Goal: Task Accomplishment & Management: Manage account settings

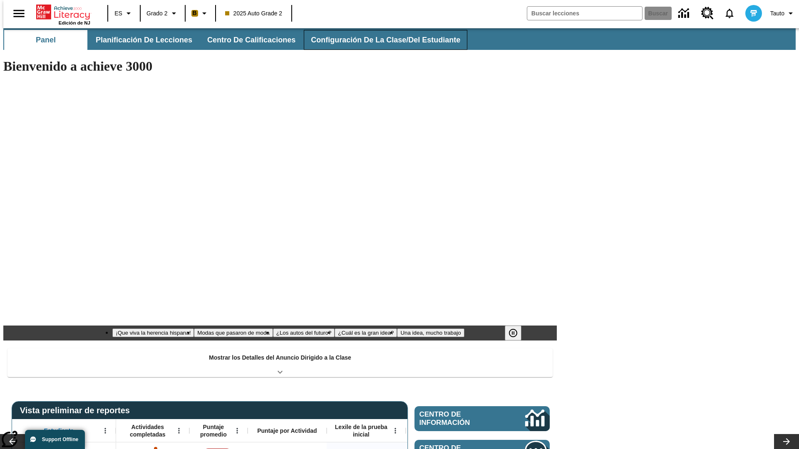
click at [376, 40] on button "Configuración de la clase/del estudiante" at bounding box center [385, 40] width 163 height 20
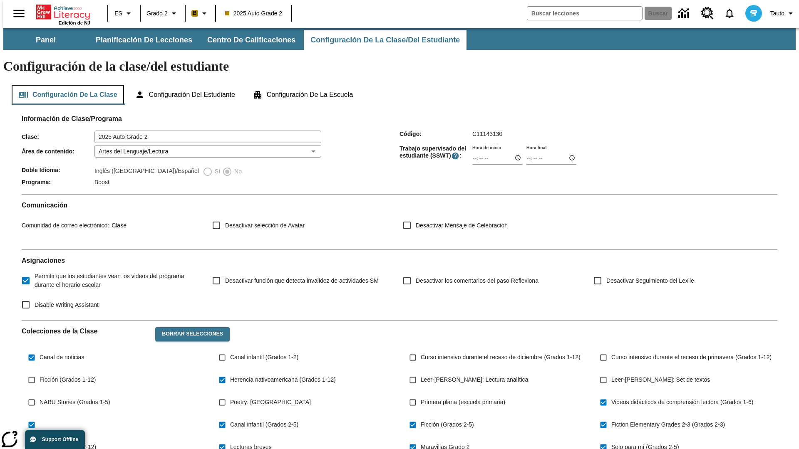
click at [65, 85] on button "Configuración de la clase" at bounding box center [68, 95] width 112 height 20
type input "17:35"
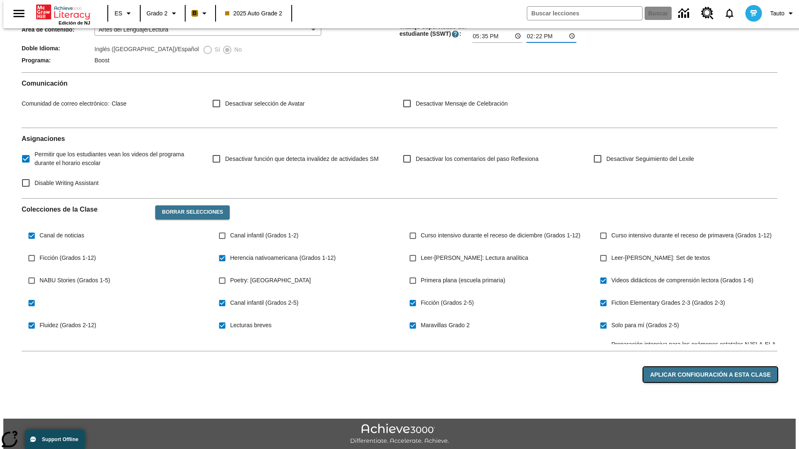
click at [715, 367] on button "Aplicar configuración a esta clase" at bounding box center [710, 374] width 134 height 15
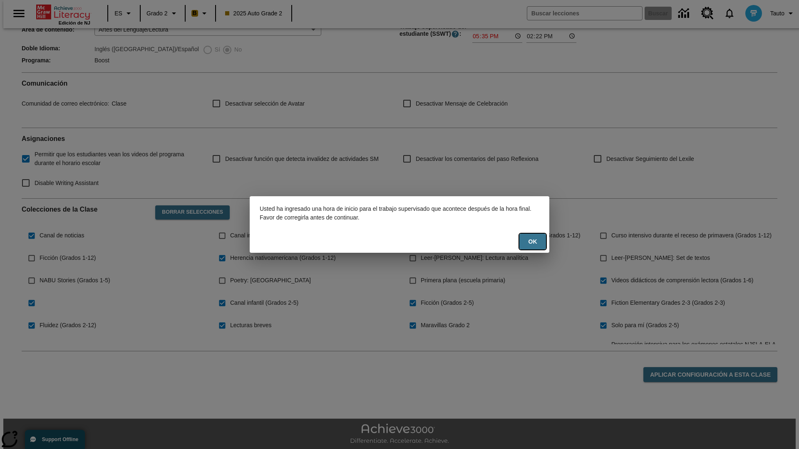
click at [532, 242] on button "OK" at bounding box center [532, 242] width 27 height 16
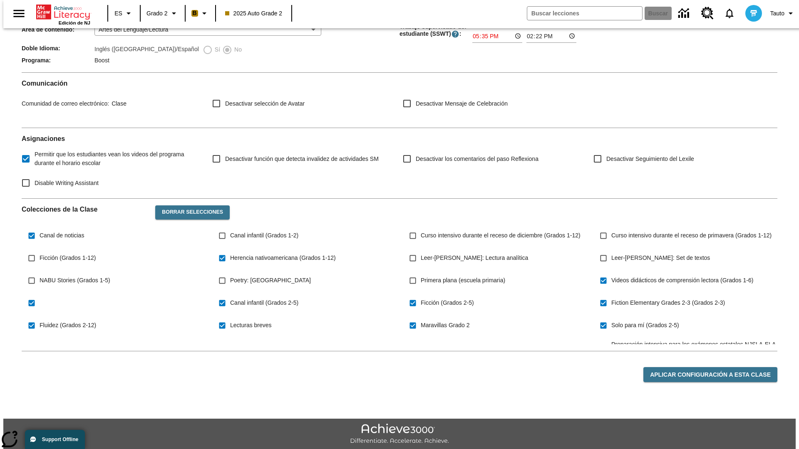
type input "17:35"
click at [715, 367] on button "Aplicar configuración a esta clase" at bounding box center [710, 374] width 134 height 15
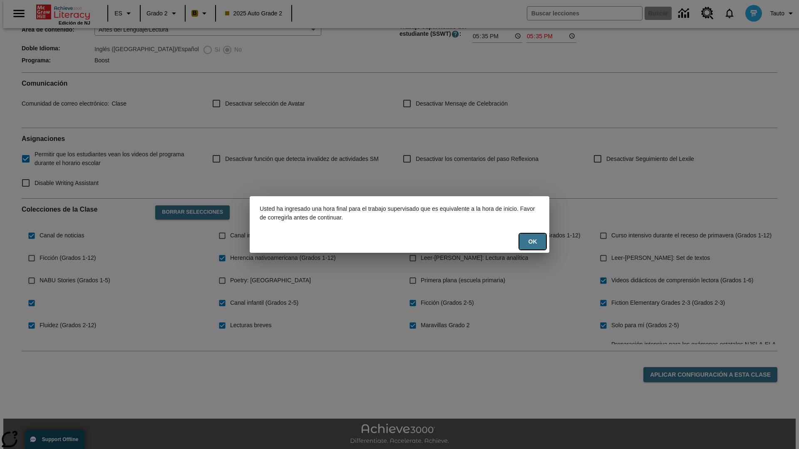
click at [532, 242] on button "OK" at bounding box center [532, 242] width 27 height 16
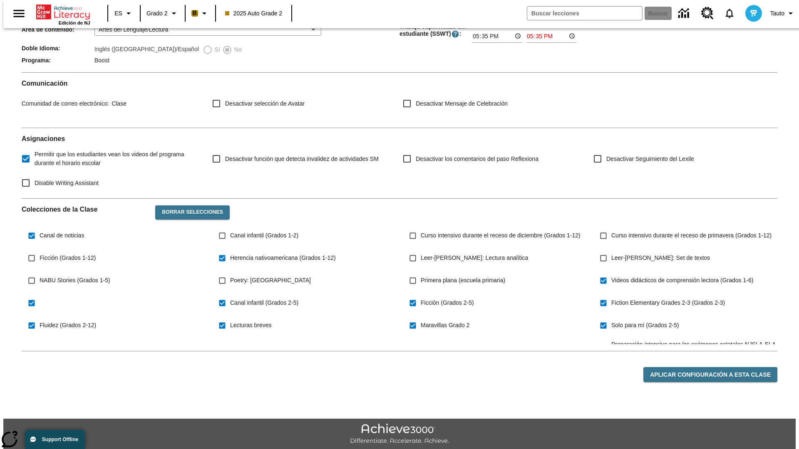
type input "23:35"
type input "23:36"
click at [715, 367] on button "Aplicar configuración a esta clase" at bounding box center [710, 374] width 134 height 15
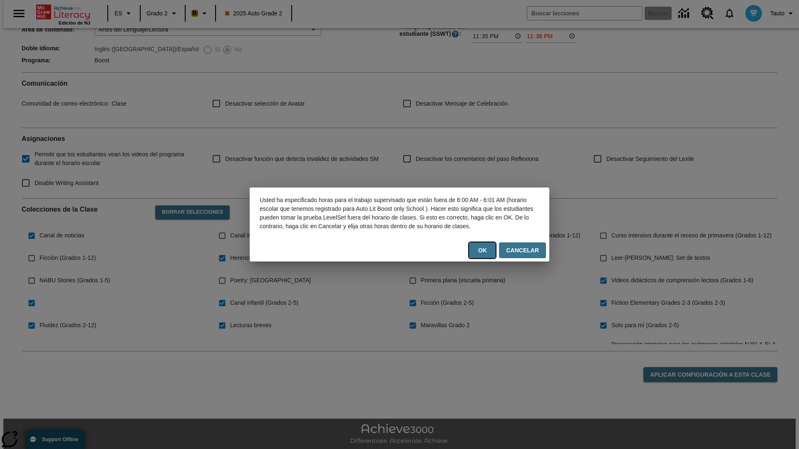
click at [485, 255] on button "OK" at bounding box center [482, 251] width 27 height 16
